Goal: Information Seeking & Learning: Learn about a topic

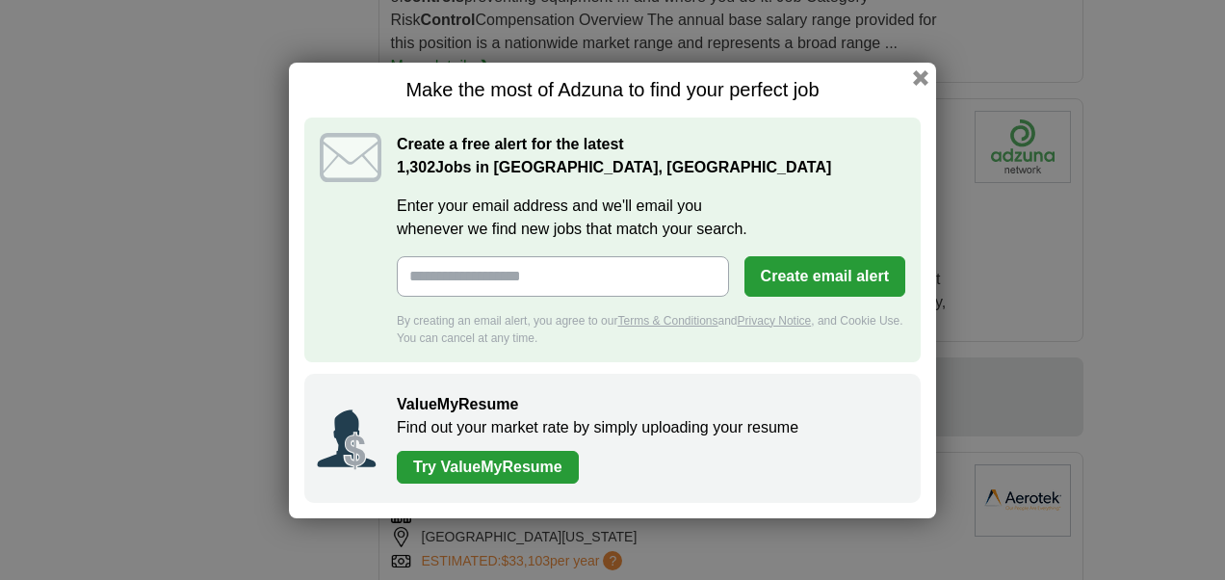
scroll to position [1727, 0]
click at [919, 74] on button "button" at bounding box center [920, 76] width 21 height 21
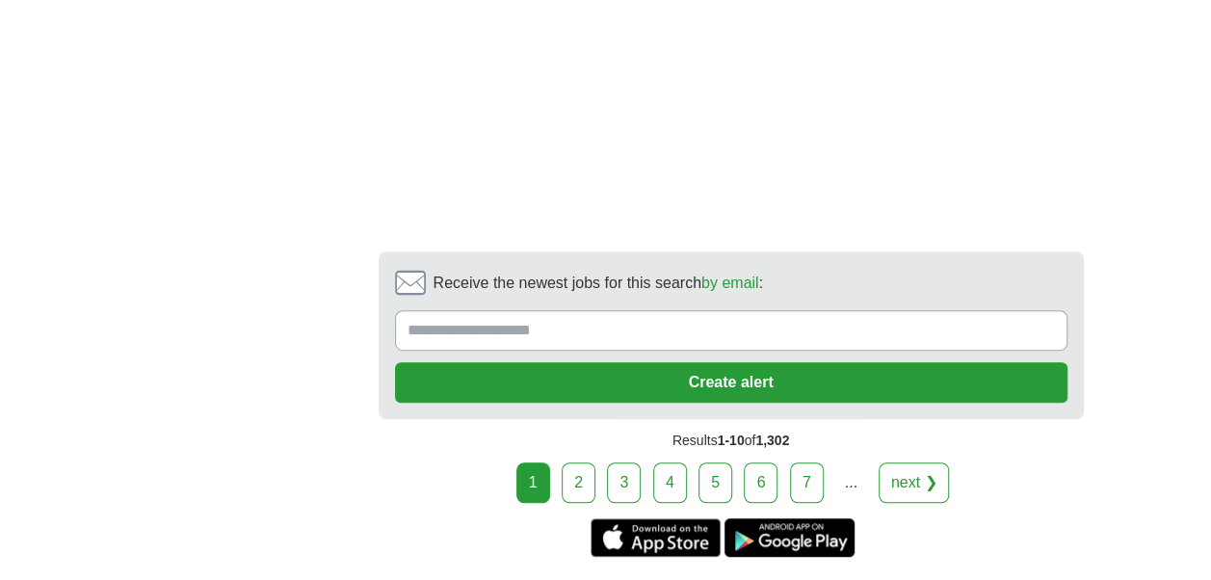
scroll to position [4053, 0]
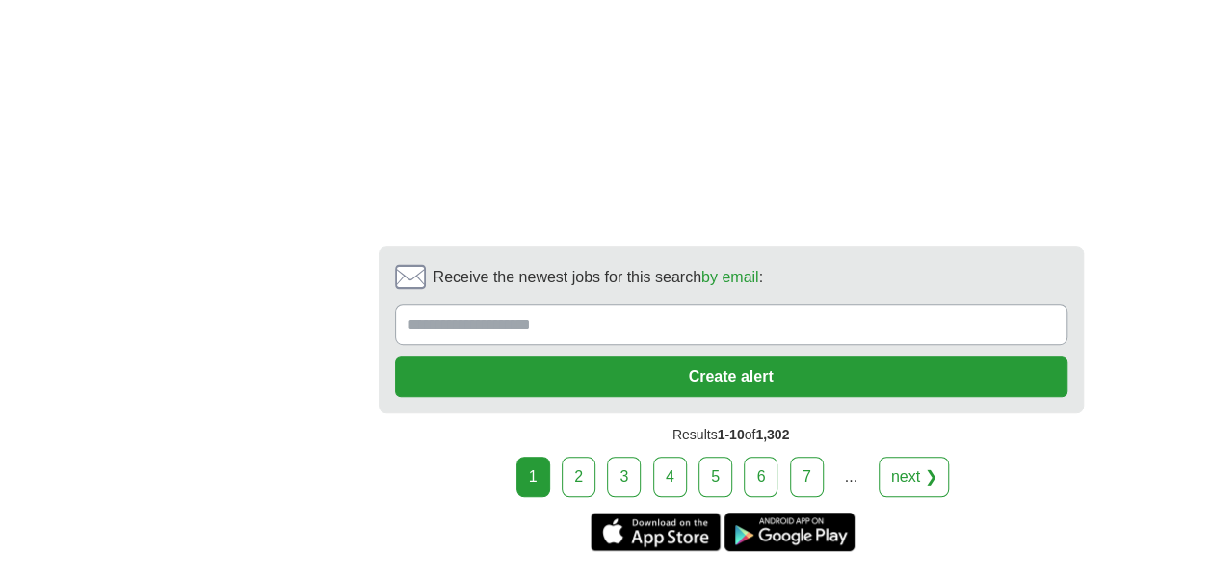
click at [898, 457] on link "next ❯" at bounding box center [913, 477] width 71 height 40
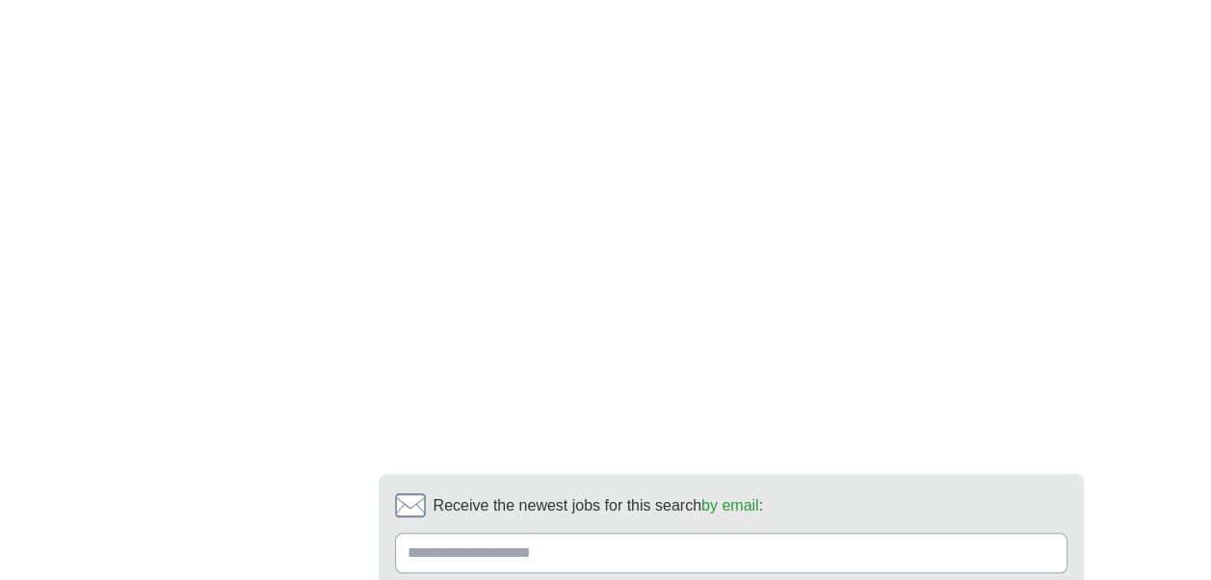
scroll to position [4130, 0]
